Goal: Navigation & Orientation: Find specific page/section

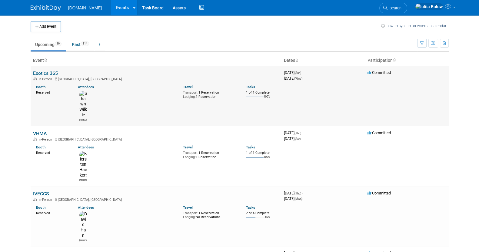
click at [47, 74] on link "Exotics 365" at bounding box center [45, 73] width 25 height 6
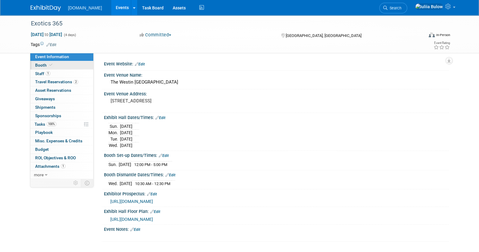
click at [45, 64] on span "Booth" at bounding box center [44, 65] width 18 height 5
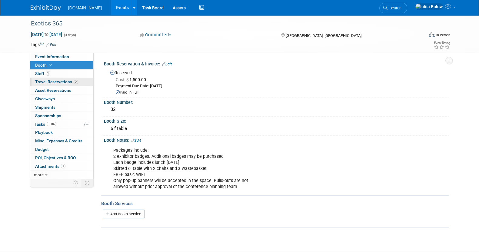
click at [48, 82] on span "Travel Reservations 2" at bounding box center [56, 81] width 43 height 5
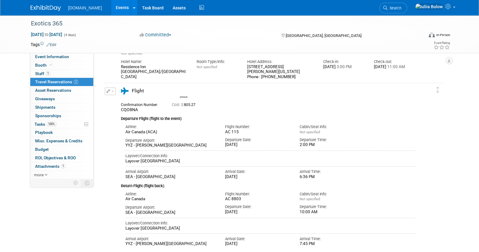
scroll to position [115, 0]
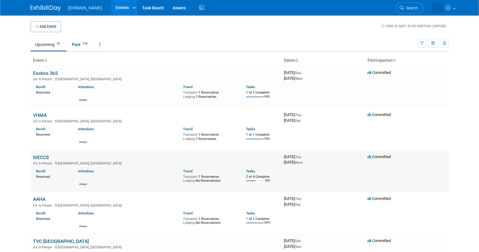
click at [41, 157] on link "IVECCS" at bounding box center [41, 158] width 16 height 6
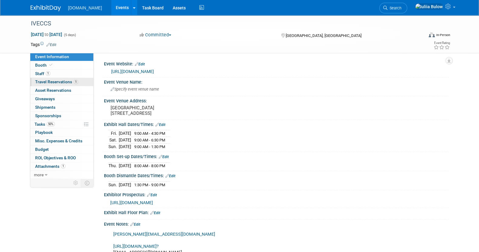
click at [57, 85] on link "1 Travel Reservations 1" at bounding box center [61, 82] width 63 height 8
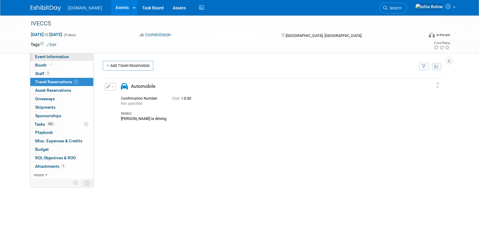
click at [58, 55] on span "Event Information" at bounding box center [52, 56] width 34 height 5
